Goal: Task Accomplishment & Management: Manage account settings

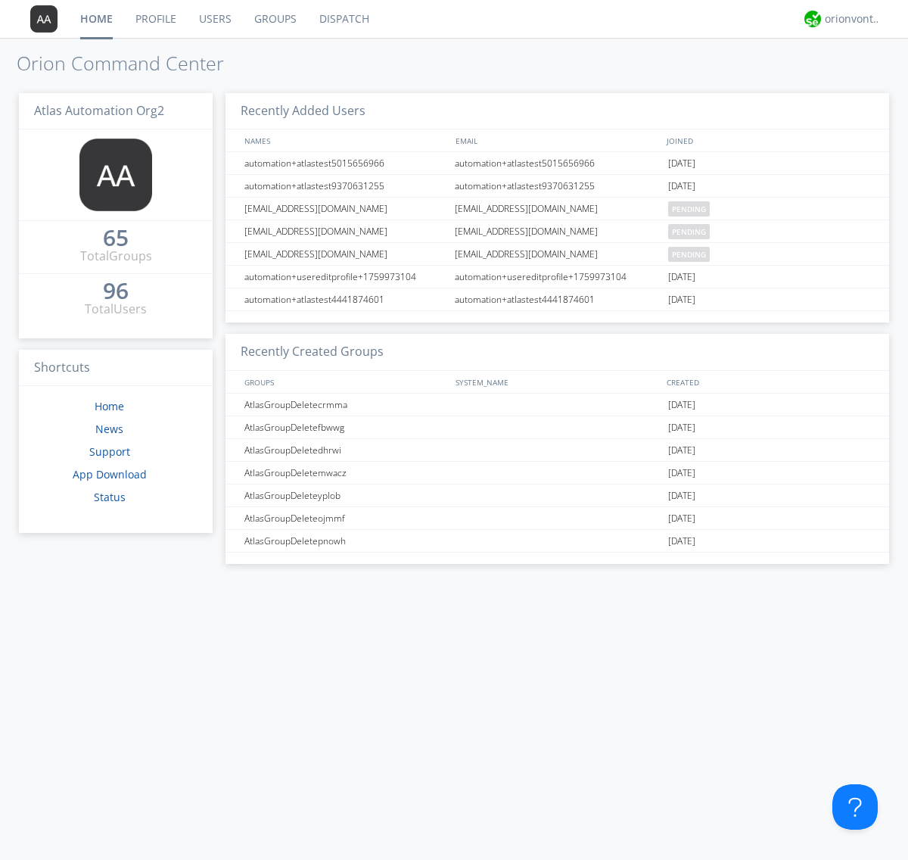
click at [214, 19] on link "Users" at bounding box center [215, 19] width 55 height 38
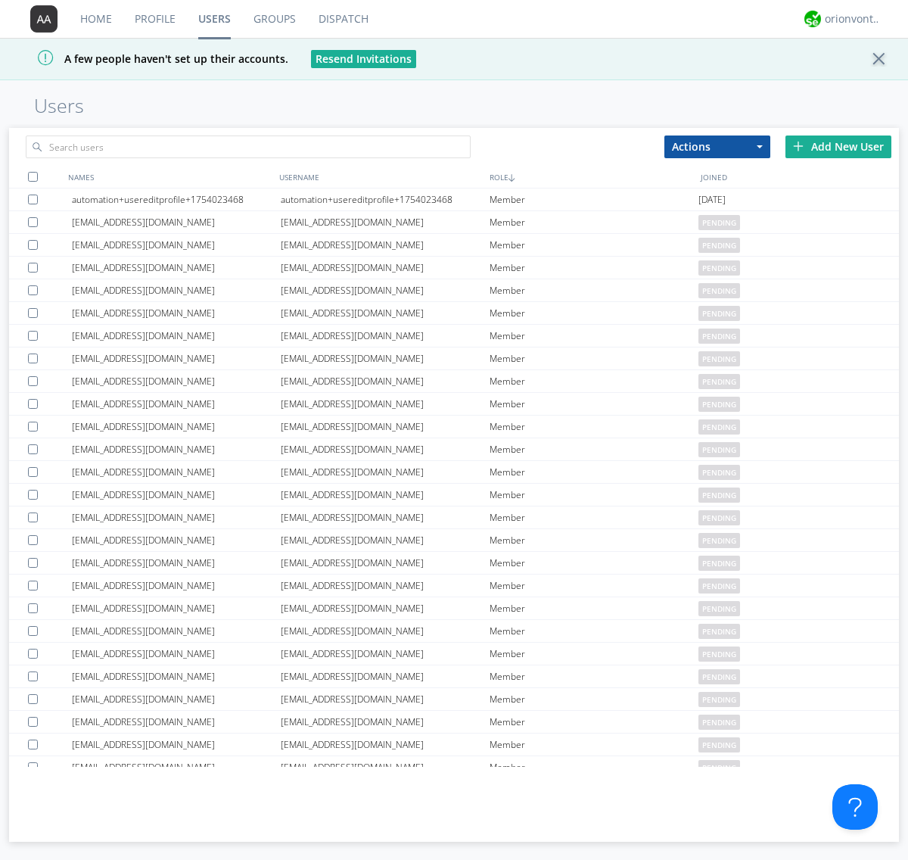
click at [839, 146] on div "Add New User" at bounding box center [839, 147] width 106 height 23
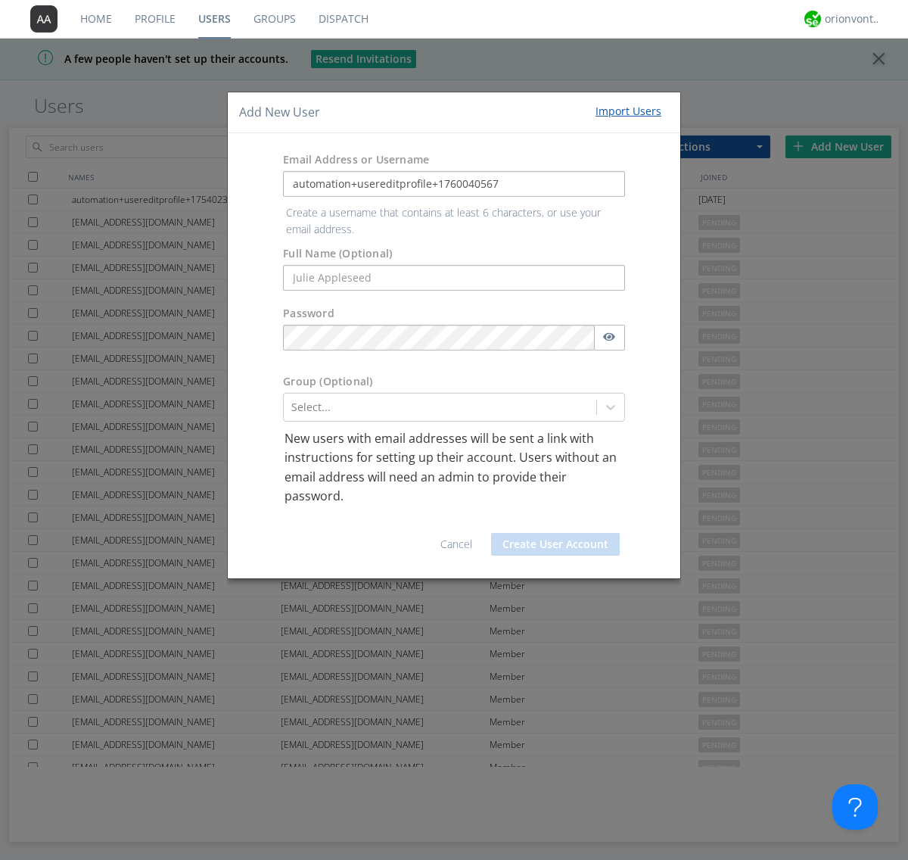
type input "automation+usereditprofile+1760040567"
click at [556, 533] on button "Create User Account" at bounding box center [555, 544] width 129 height 23
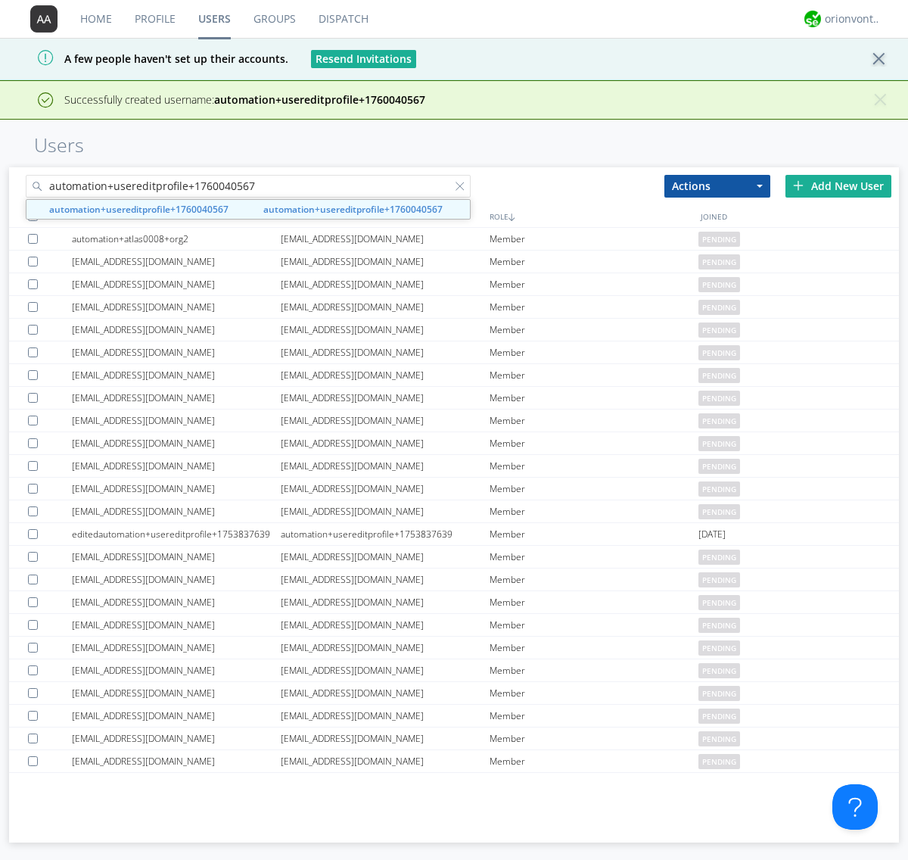
type input "automation+usereditprofile+1760040567"
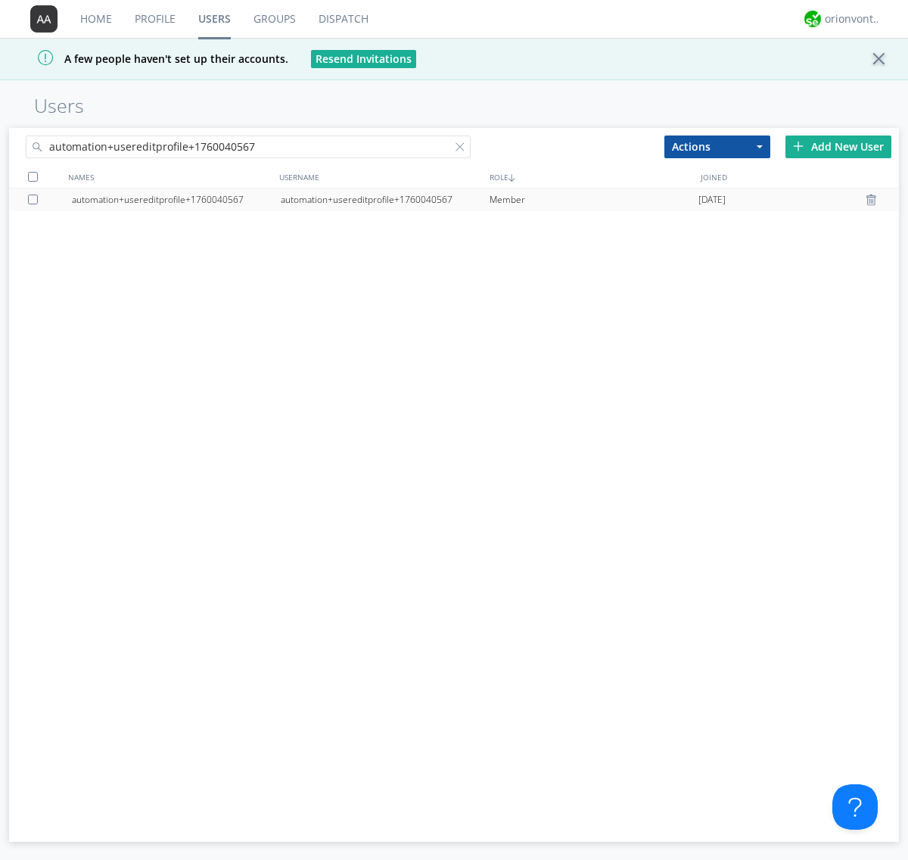
click at [385, 199] on div "automation+usereditprofile+1760040567" at bounding box center [385, 200] width 209 height 23
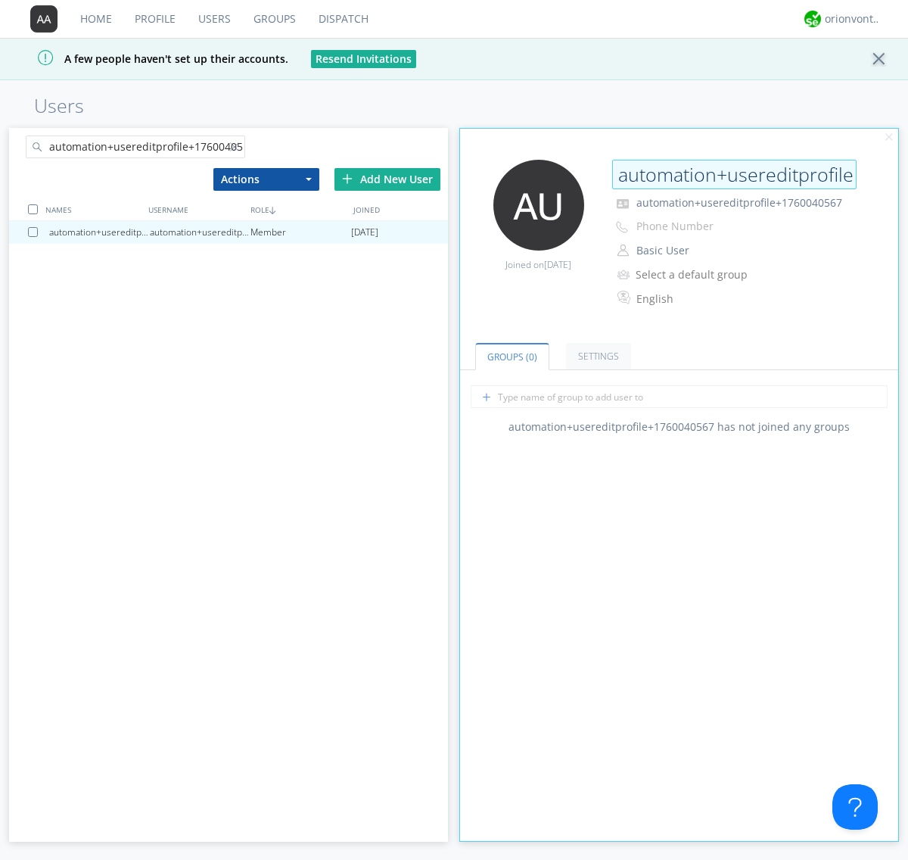
click at [734, 174] on input "automation+usereditprofile+1760040567" at bounding box center [734, 175] width 245 height 30
type input "editedautomation+usereditprofile+1760040567"
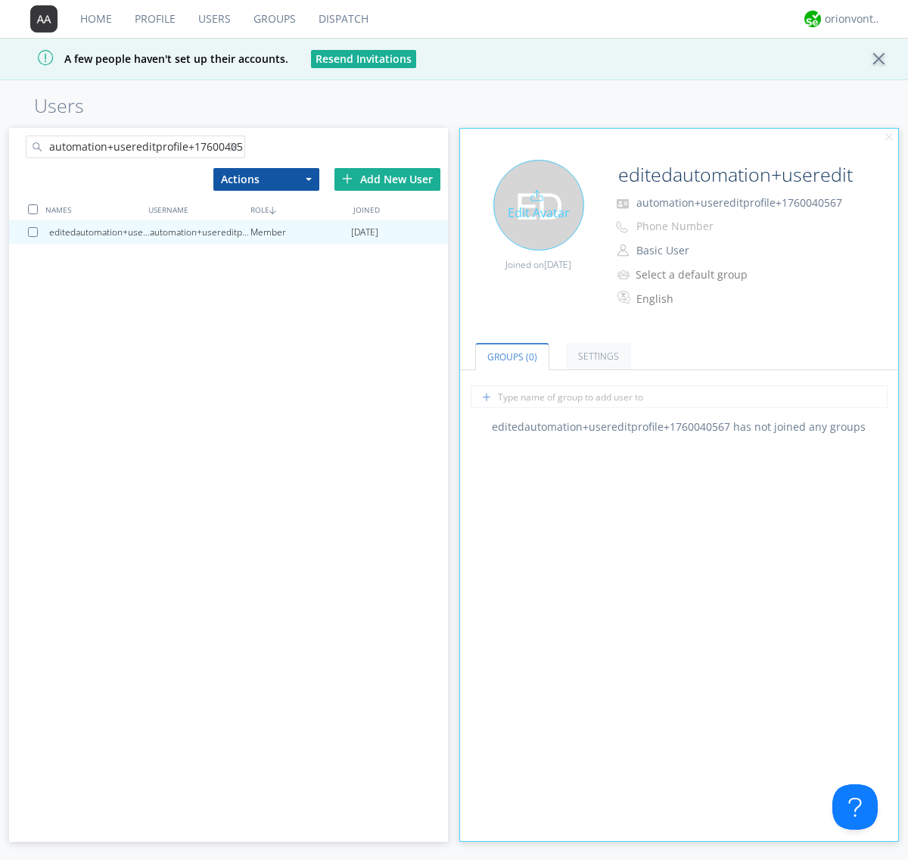
click at [538, 204] on div "Edit Avatar" at bounding box center [539, 205] width 91 height 91
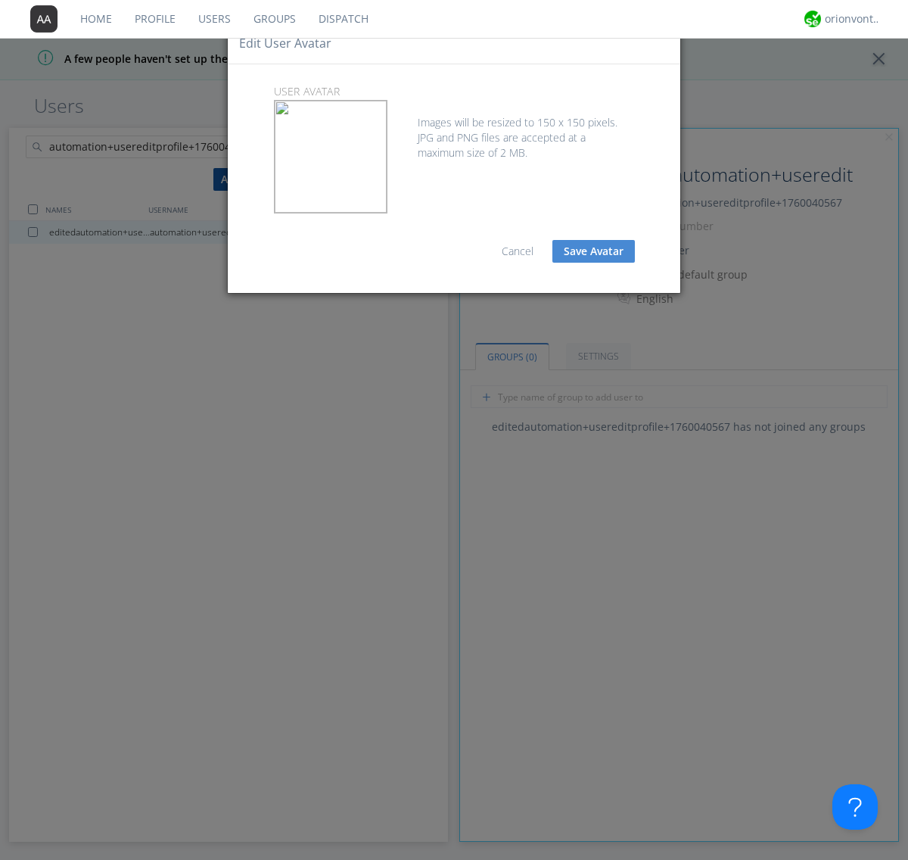
click at [594, 251] on button "Save Avatar" at bounding box center [594, 251] width 83 height 23
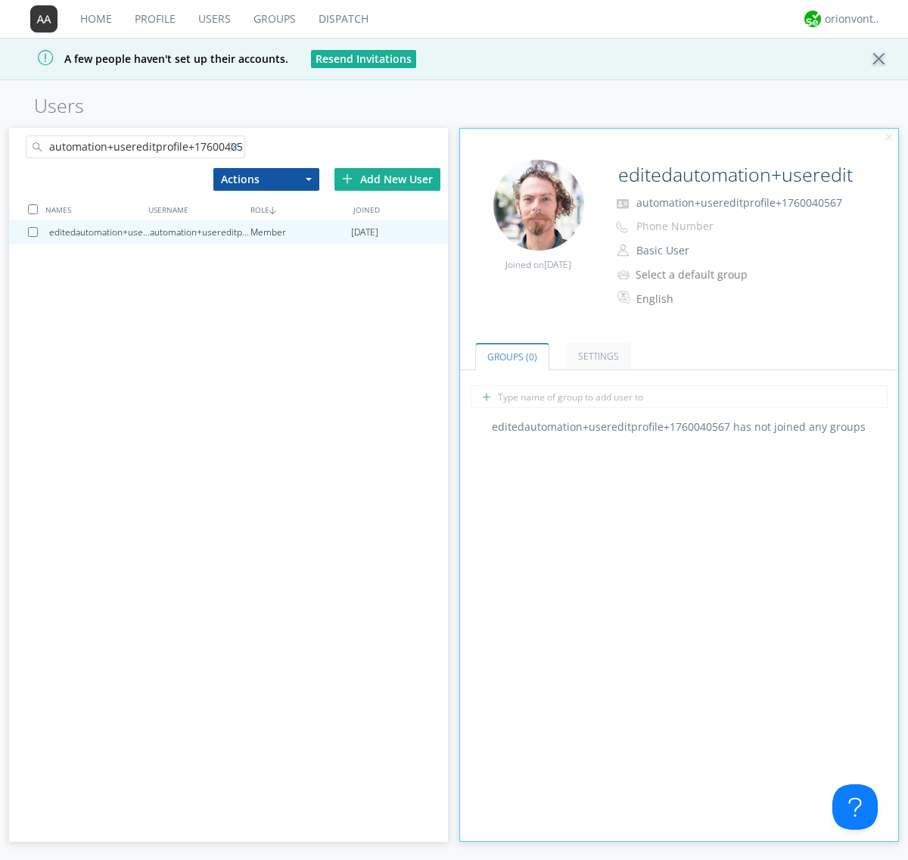
click at [237, 149] on div at bounding box center [237, 149] width 15 height 15
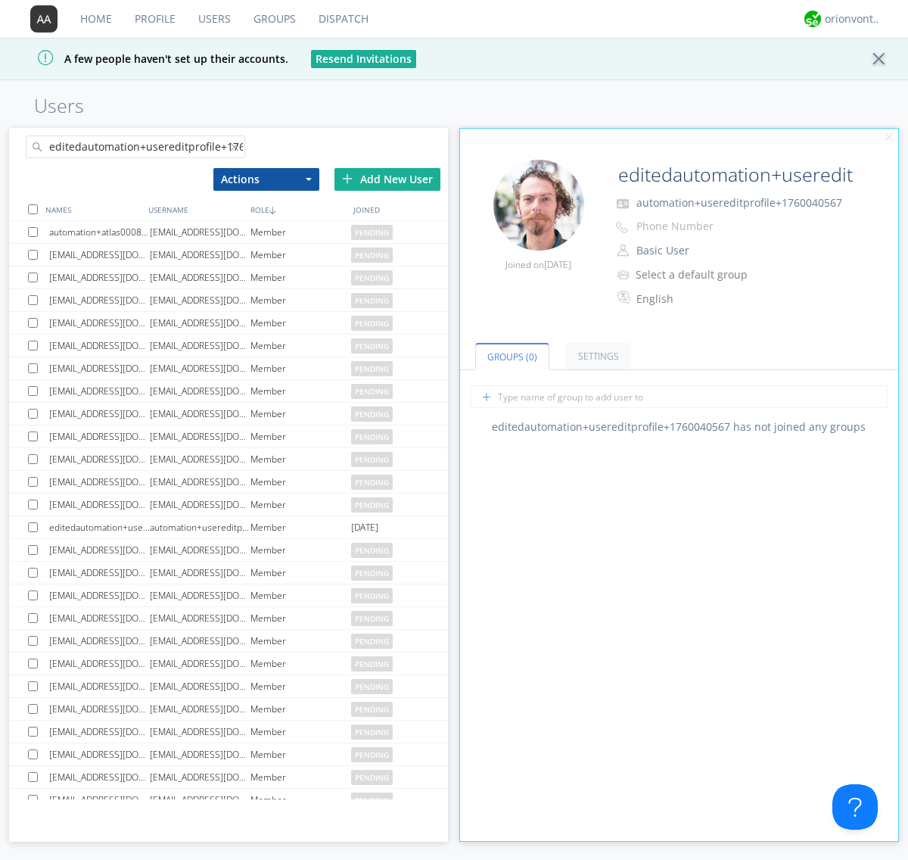
scroll to position [0, 40]
type input "editedautomation+usereditprofile+1760040567"
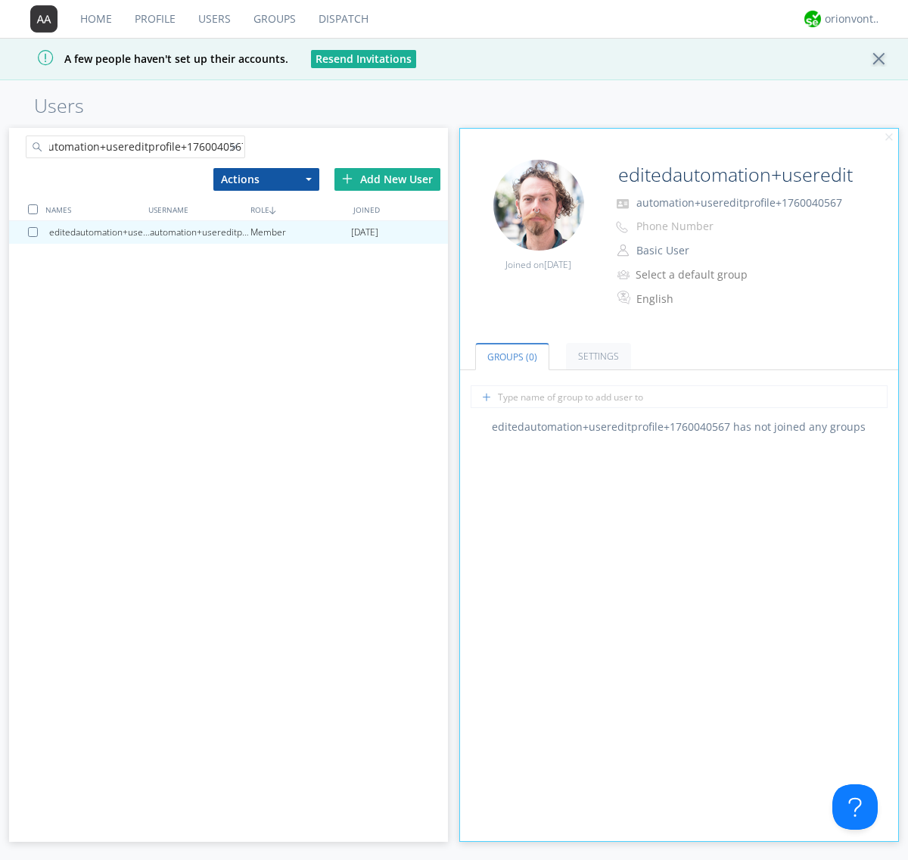
click at [33, 209] on div at bounding box center [33, 209] width 10 height 10
click at [266, 179] on button "Actions" at bounding box center [266, 179] width 106 height 23
click at [0, 0] on link "Delete User" at bounding box center [0, 0] width 0 height 0
